Goal: Information Seeking & Learning: Learn about a topic

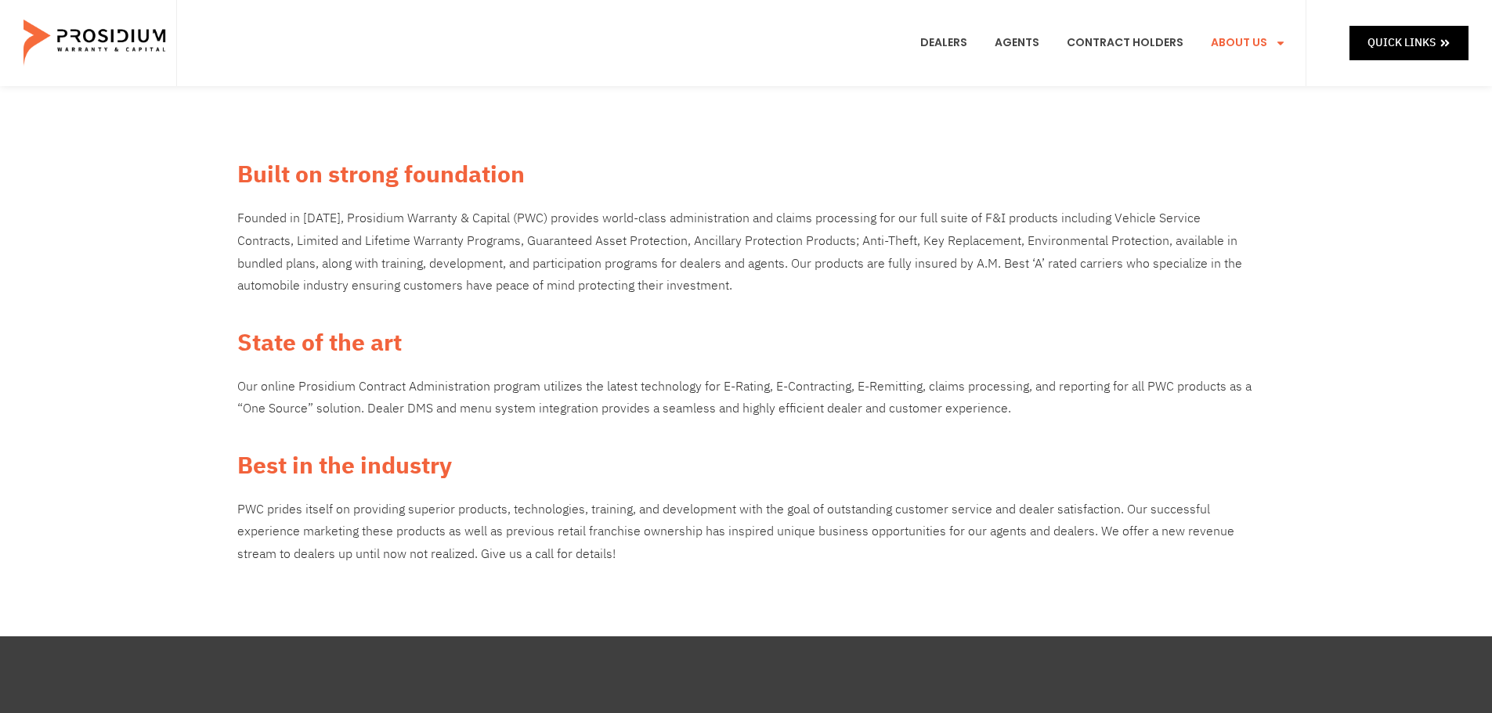
click at [1466, 263] on div "Built on strong foundation Founded in [DATE], Prosidium Warranty & Capital (PWC…" at bounding box center [746, 361] width 1492 height 551
drag, startPoint x: 925, startPoint y: 263, endPoint x: 999, endPoint y: 268, distance: 73.8
click at [999, 268] on p "Founded in [DATE], Prosidium Warranty & Capital (PWC) provides world-class admi…" at bounding box center [746, 253] width 1018 height 90
copy p "A.M. Best ‘A’"
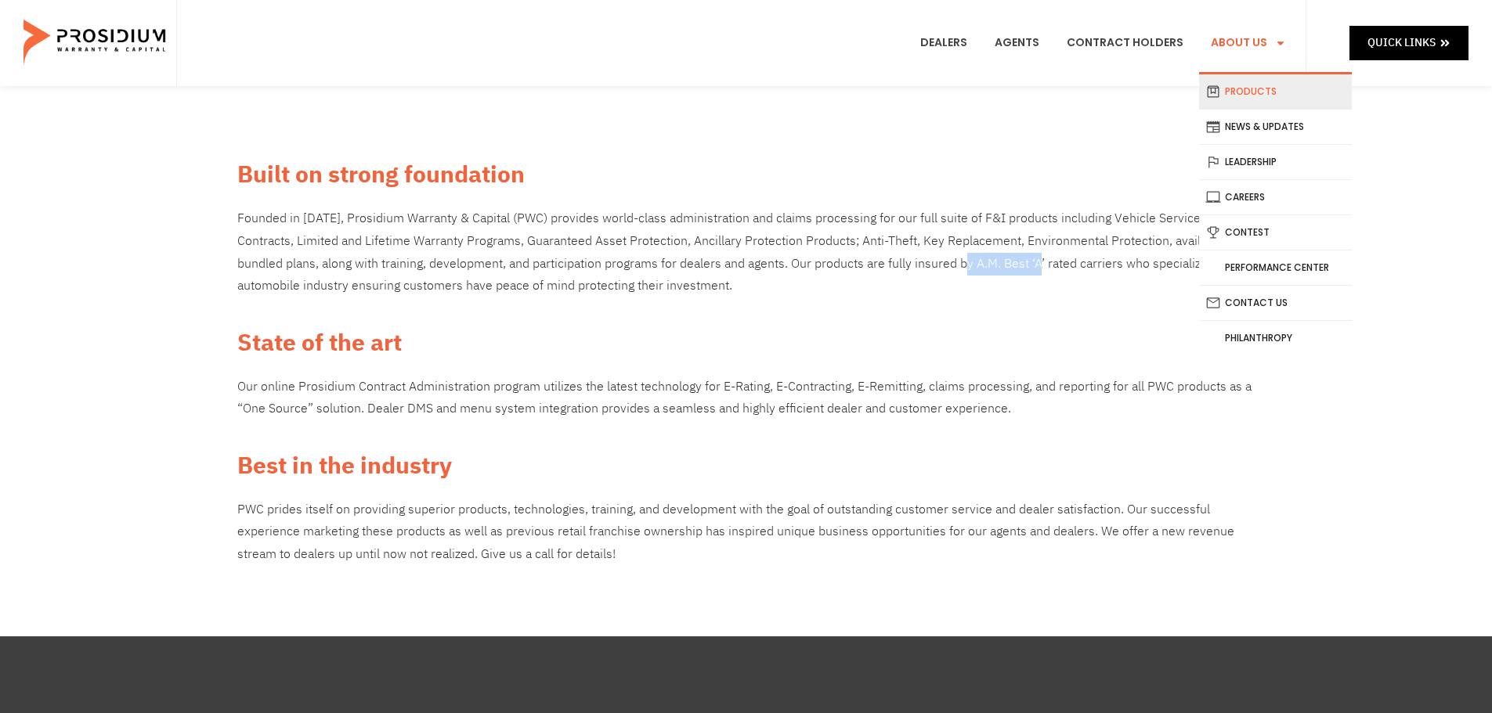
click at [1261, 88] on link "Products" at bounding box center [1275, 91] width 153 height 34
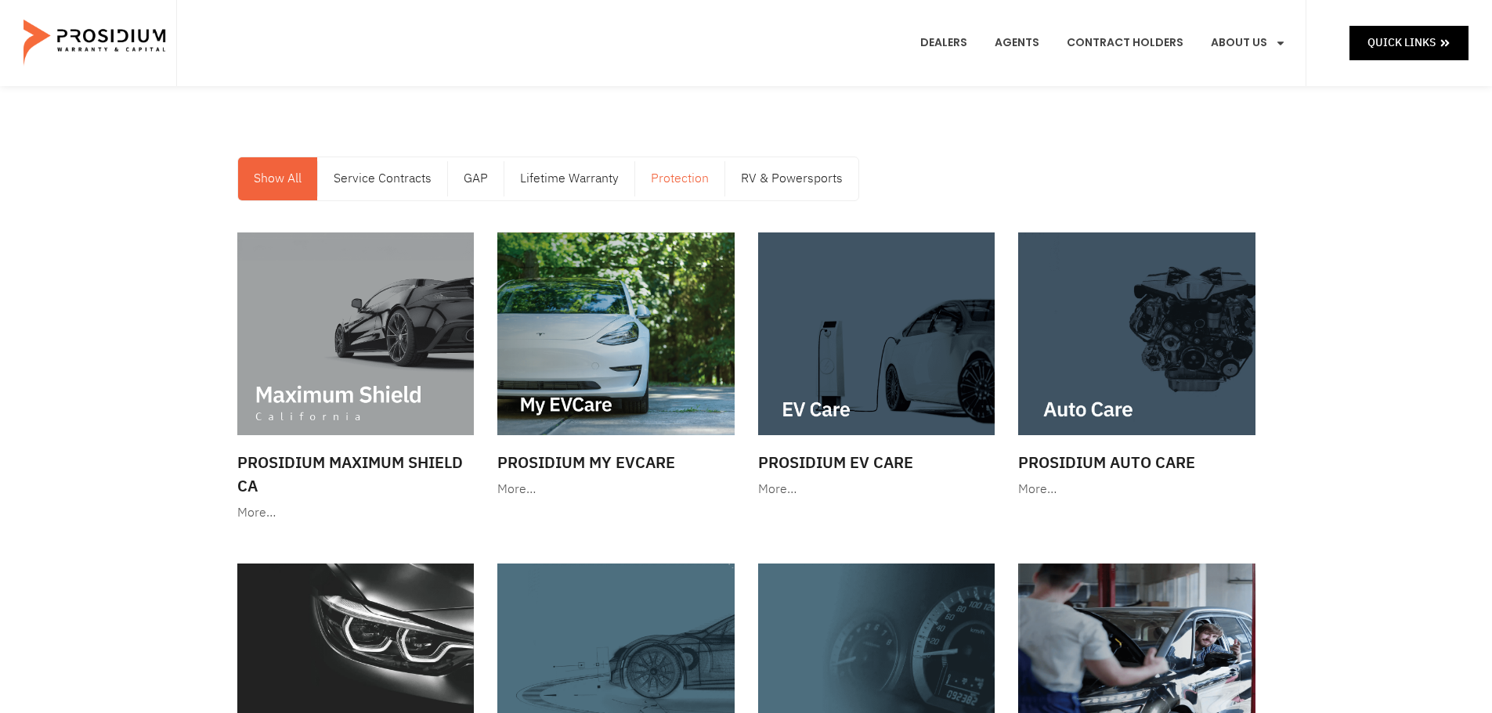
click at [699, 182] on link "Protection" at bounding box center [679, 178] width 89 height 43
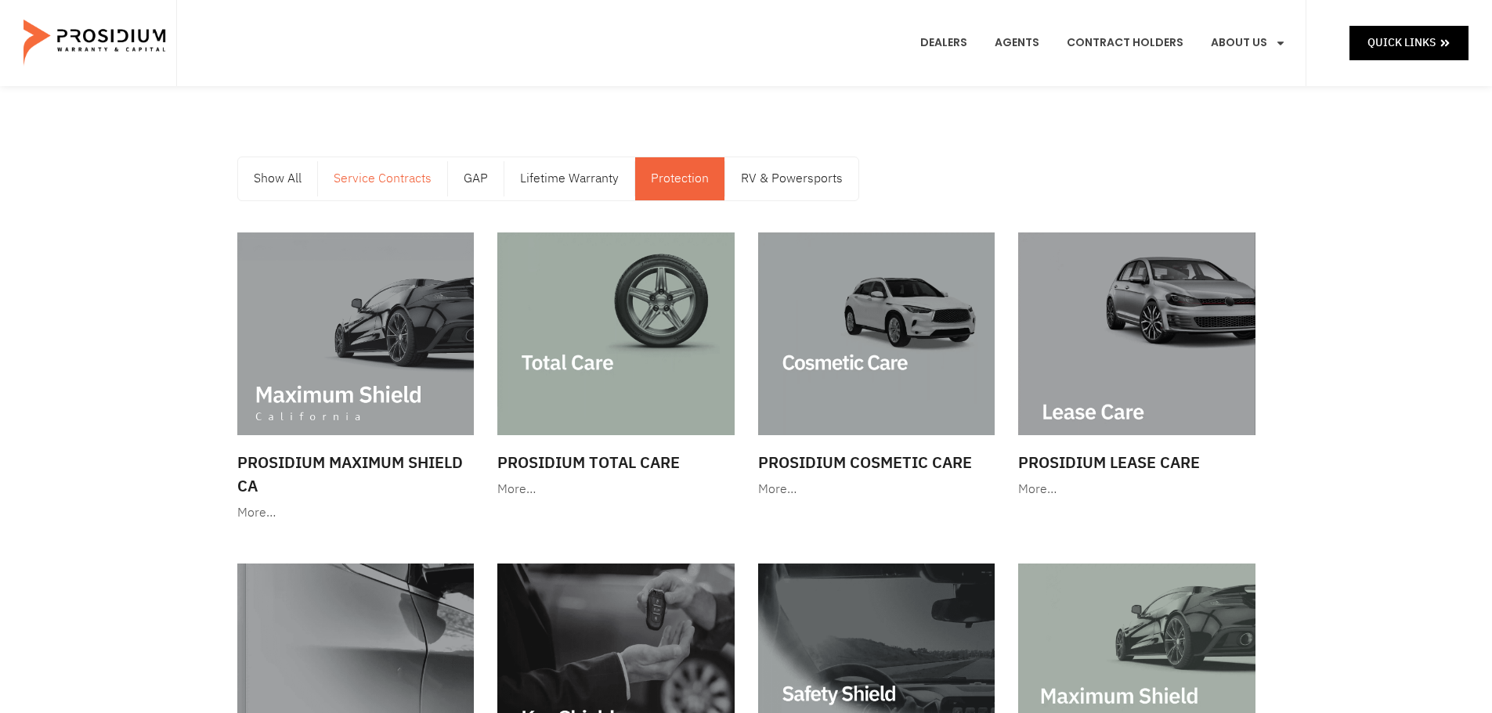
click at [375, 182] on link "Service Contracts" at bounding box center [382, 178] width 129 height 43
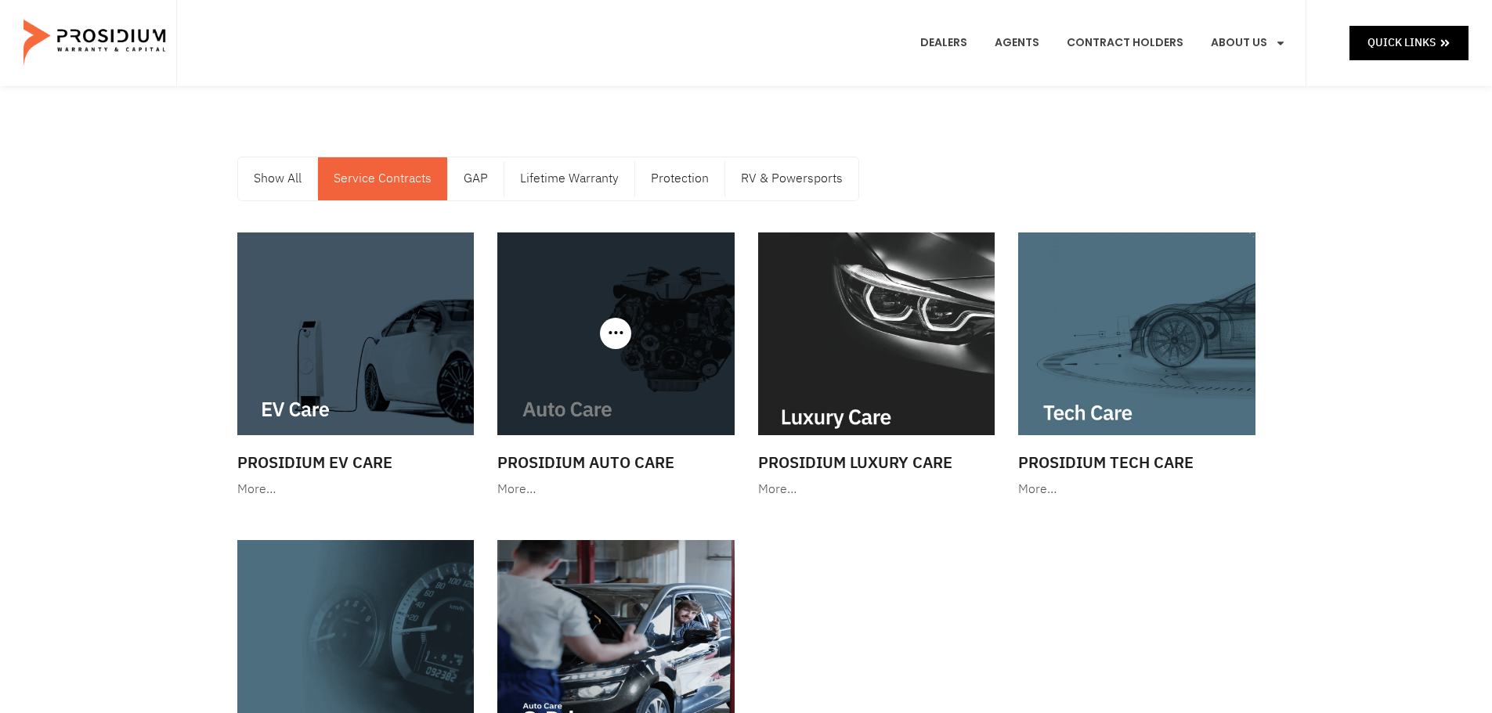
click at [659, 339] on img at bounding box center [615, 334] width 237 height 203
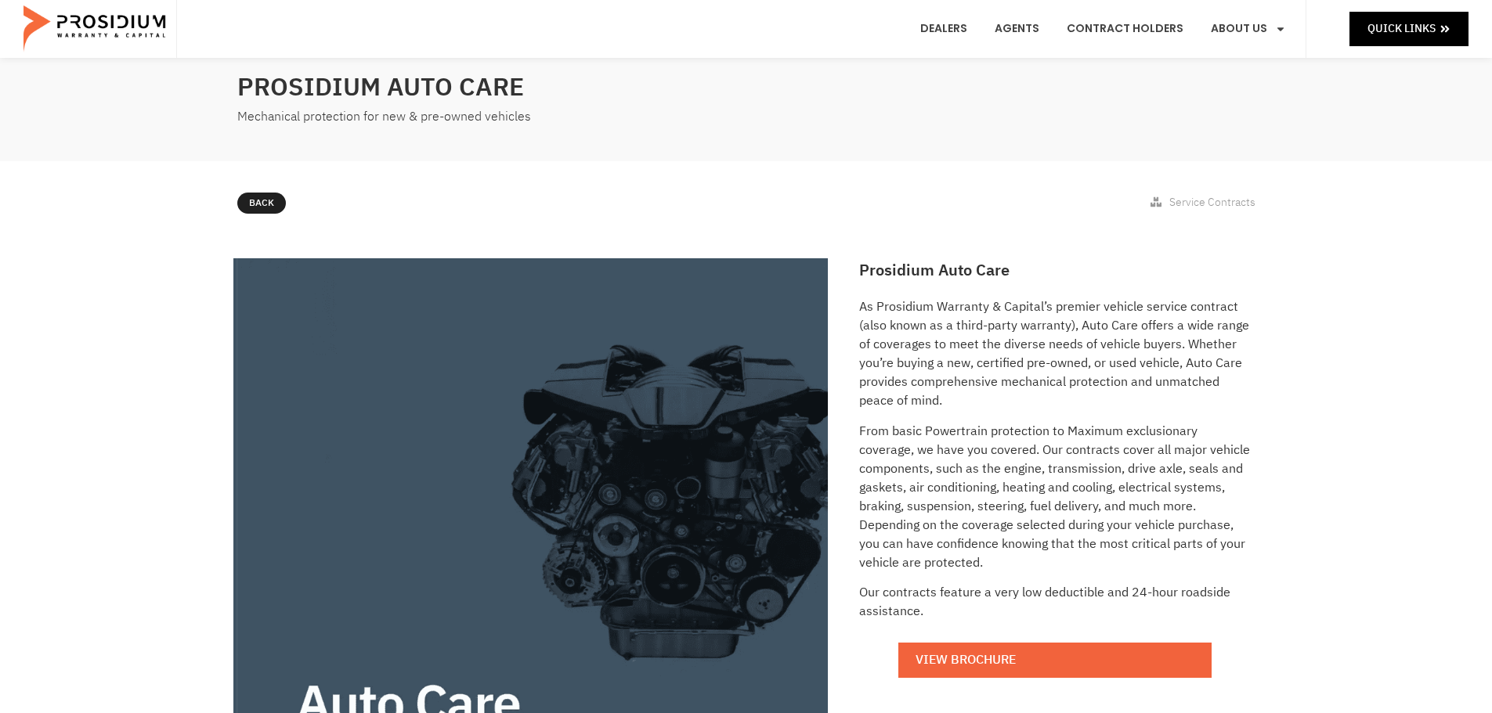
scroll to position [78, 0]
